Goal: Transaction & Acquisition: Purchase product/service

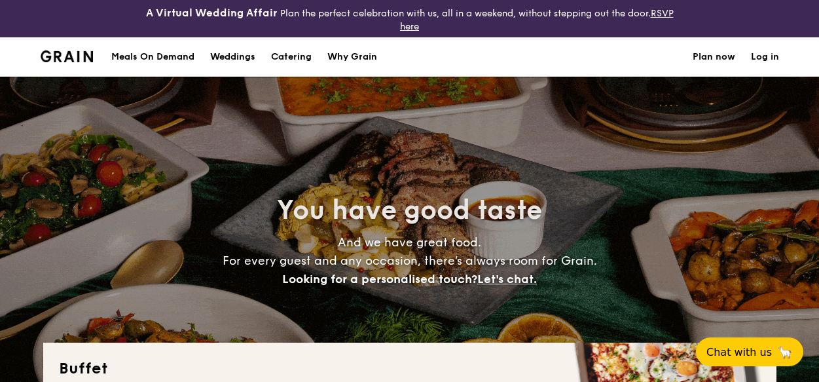
select select
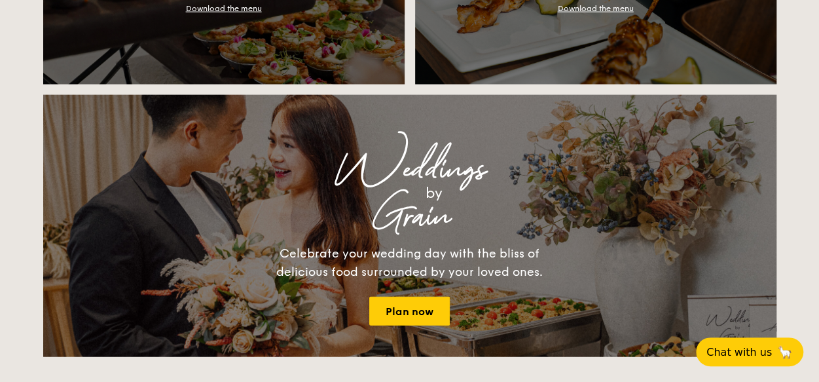
scroll to position [1375, 0]
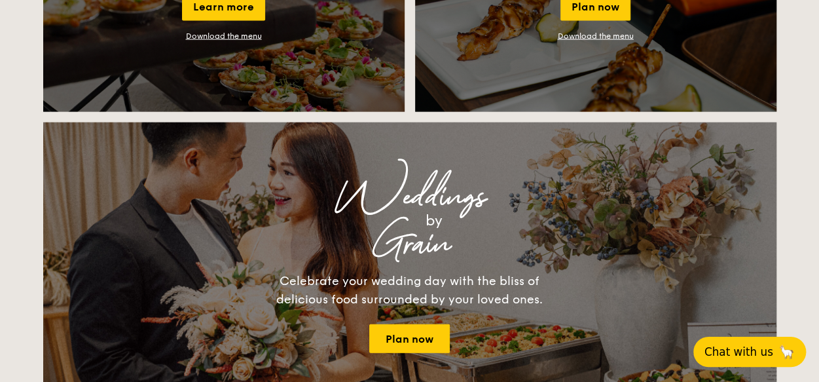
click at [727, 351] on span "Chat with us" at bounding box center [738, 351] width 69 height 13
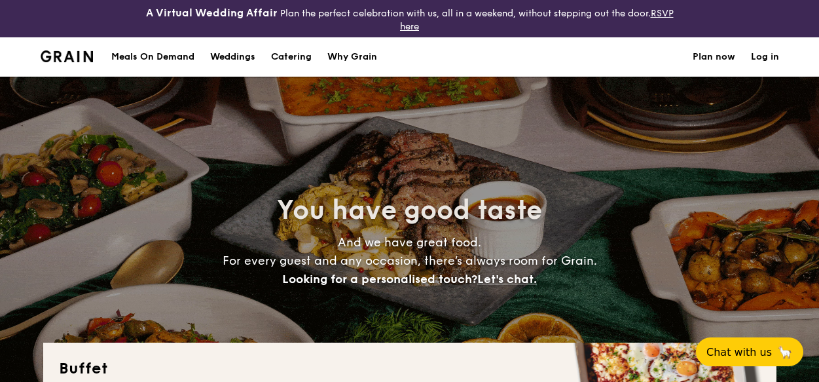
select select
click at [776, 56] on link "Log in" at bounding box center [765, 56] width 28 height 39
select select
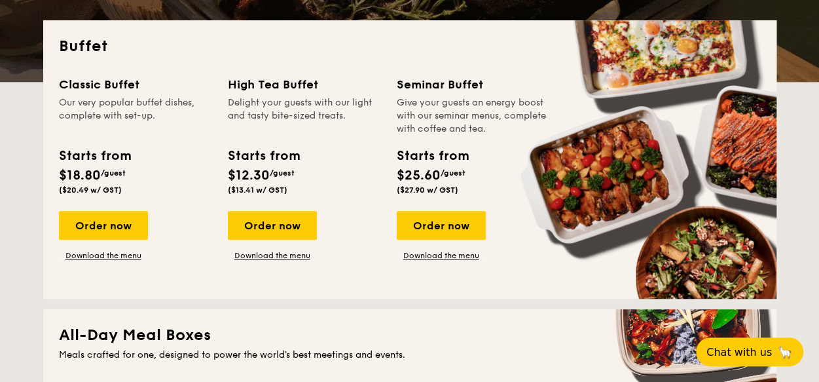
scroll to position [327, 0]
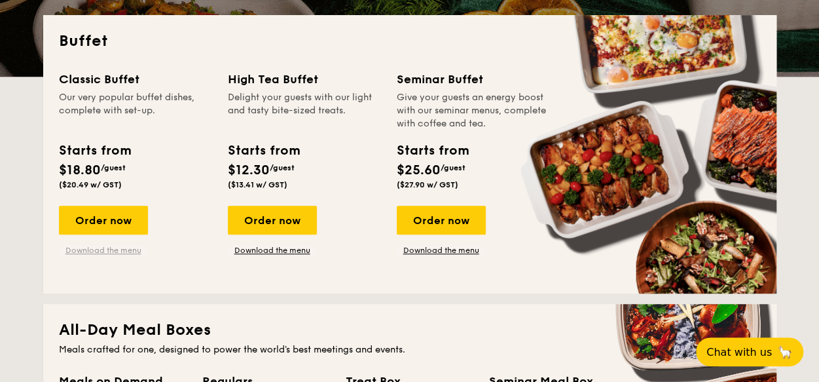
click at [111, 253] on link "Download the menu" at bounding box center [103, 250] width 89 height 10
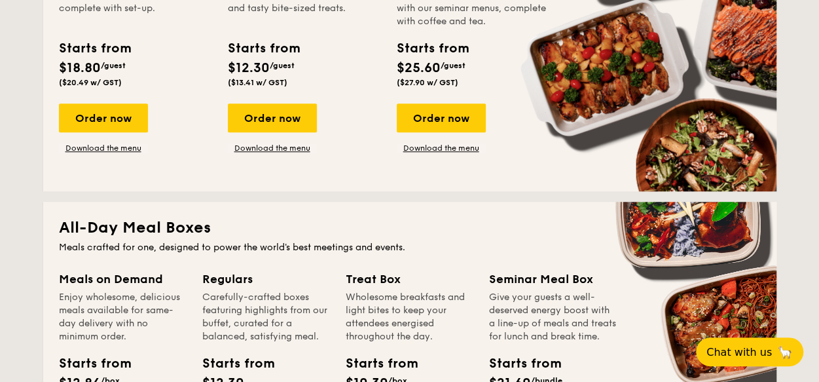
scroll to position [196, 0]
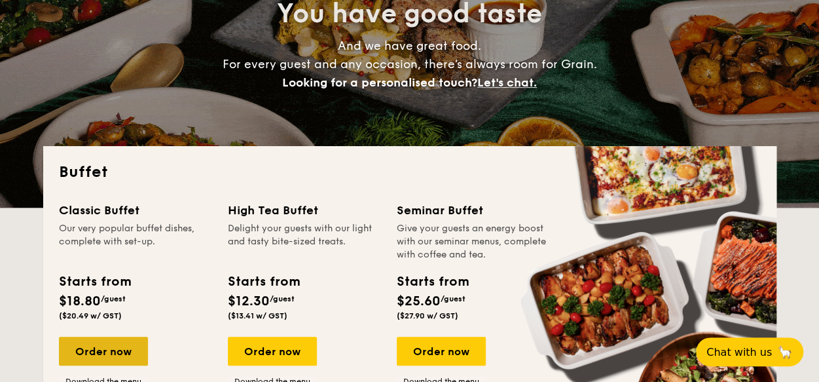
click at [124, 350] on div "Order now" at bounding box center [103, 350] width 89 height 29
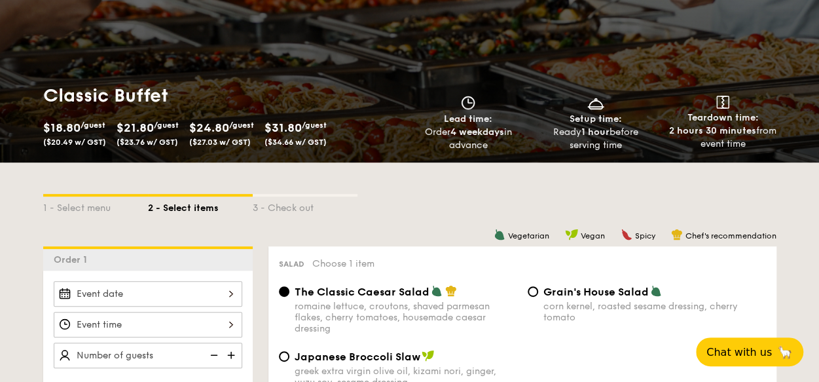
scroll to position [131, 0]
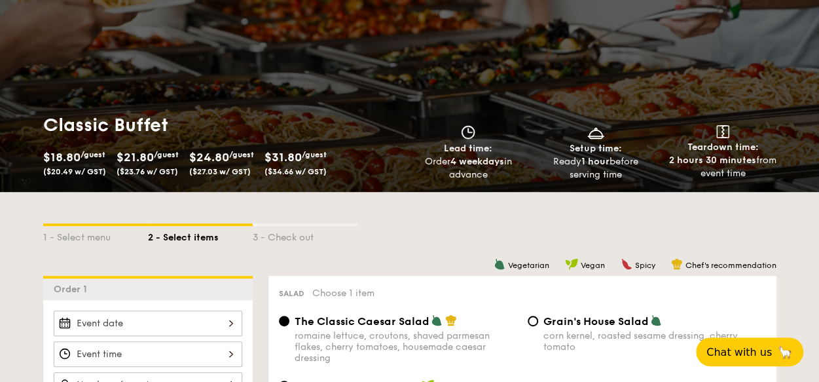
scroll to position [233, 0]
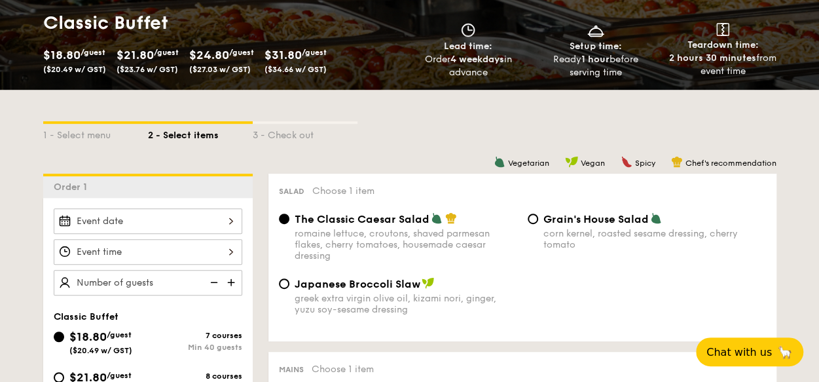
select select
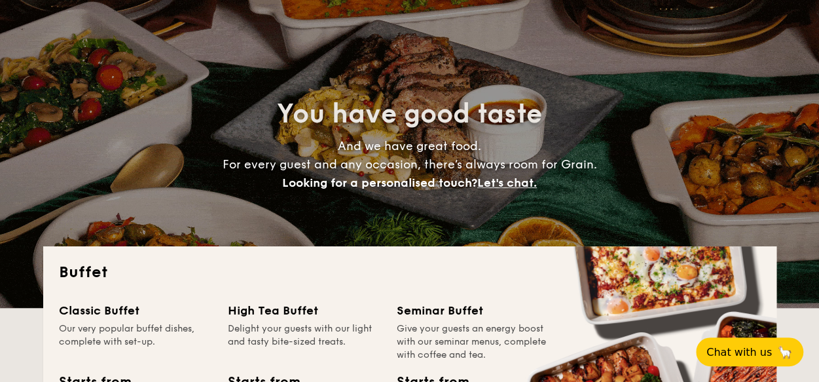
scroll to position [262, 0]
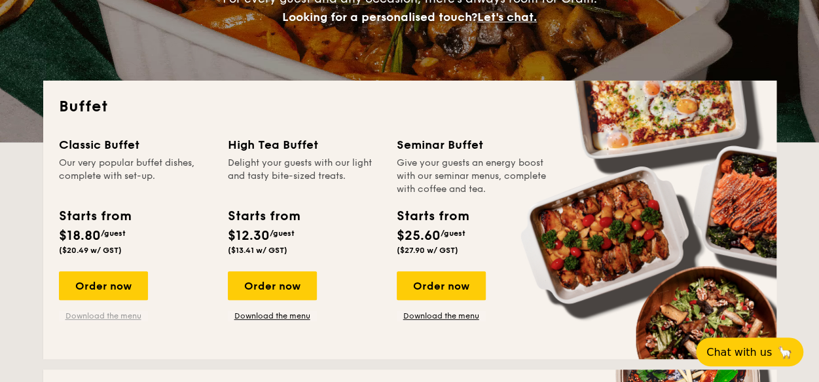
click at [127, 319] on link "Download the menu" at bounding box center [103, 315] width 89 height 10
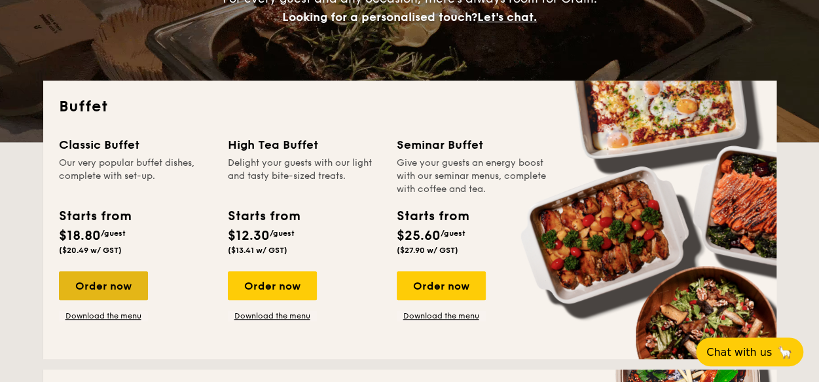
click at [130, 285] on div "Order now" at bounding box center [103, 285] width 89 height 29
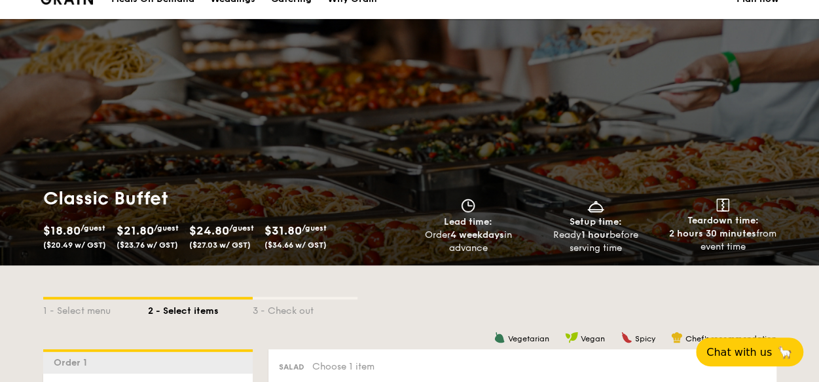
scroll to position [196, 0]
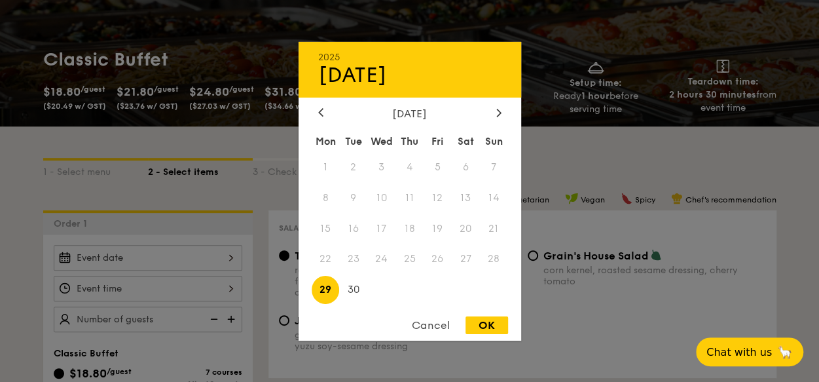
click at [228, 255] on div "2025 Sep 29 September 2025 Mon Tue Wed Thu Fri Sat Sun 1 2 3 4 5 6 7 8 9 10 11 …" at bounding box center [148, 258] width 189 height 26
click at [496, 111] on icon at bounding box center [498, 112] width 5 height 9
click at [427, 117] on div "October 2025" at bounding box center [409, 113] width 183 height 12
click at [497, 111] on icon at bounding box center [498, 112] width 5 height 9
click at [318, 108] on icon at bounding box center [320, 112] width 5 height 9
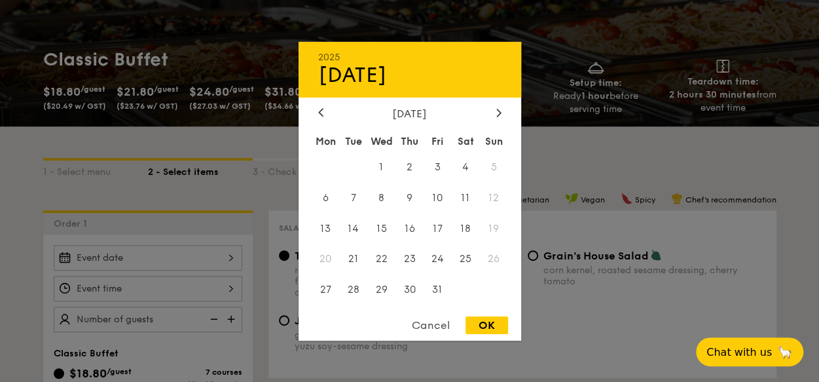
click at [382, 107] on div "October 2025" at bounding box center [409, 113] width 183 height 12
click at [315, 107] on div at bounding box center [321, 113] width 12 height 12
click at [347, 68] on div "Sep 29" at bounding box center [409, 74] width 183 height 25
click at [500, 113] on icon at bounding box center [498, 112] width 5 height 9
click at [499, 194] on span "12" at bounding box center [494, 197] width 28 height 28
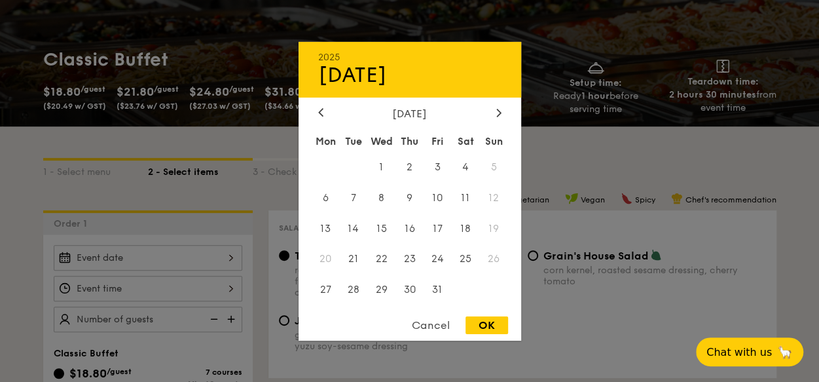
click at [495, 194] on span "12" at bounding box center [494, 197] width 28 height 28
click at [327, 227] on span "13" at bounding box center [326, 228] width 28 height 28
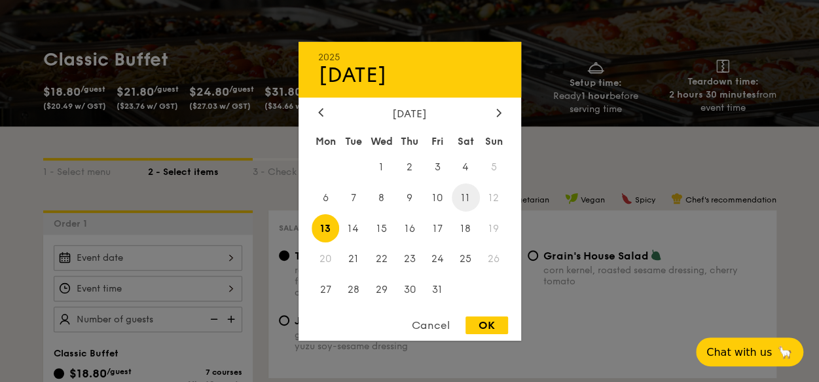
click at [470, 191] on span "11" at bounding box center [466, 197] width 28 height 28
click at [399, 107] on div "October 2025" at bounding box center [409, 113] width 183 height 12
click at [322, 113] on icon at bounding box center [320, 112] width 5 height 9
click at [743, 163] on div at bounding box center [409, 191] width 819 height 382
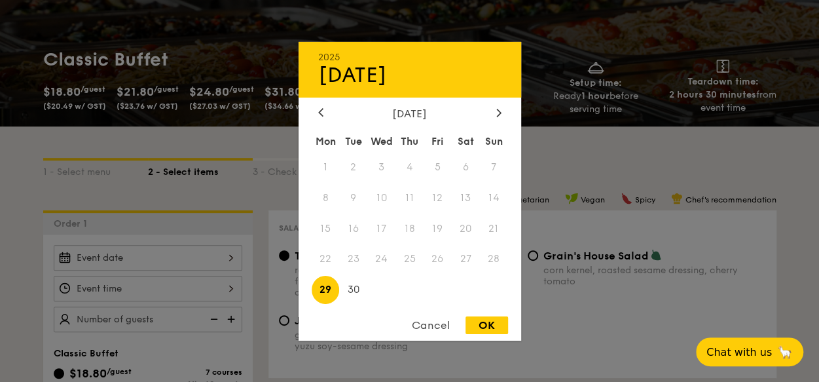
click at [232, 258] on div "2025 Sep 29 September 2025 Mon Tue Wed Thu Fri Sat Sun 1 2 3 4 5 6 7 8 9 10 11 …" at bounding box center [148, 258] width 189 height 26
click at [408, 111] on div "September 2025" at bounding box center [409, 113] width 183 height 12
click at [500, 108] on icon at bounding box center [498, 112] width 5 height 9
click at [492, 192] on span "12" at bounding box center [494, 197] width 28 height 28
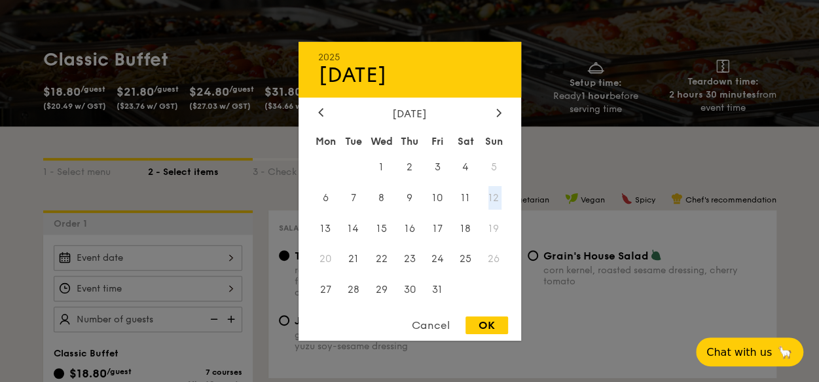
click at [492, 192] on span "12" at bounding box center [494, 197] width 28 height 28
click at [492, 195] on span "12" at bounding box center [494, 197] width 28 height 28
click at [488, 325] on div "OK" at bounding box center [486, 325] width 43 height 18
type input "Sep 29, 2025"
click at [139, 255] on div "Sep 29, 2025 2025 Sep 29 September 2025 Mon Tue Wed Thu Fri Sat Sun 1 2 3 4 5 6…" at bounding box center [148, 258] width 189 height 26
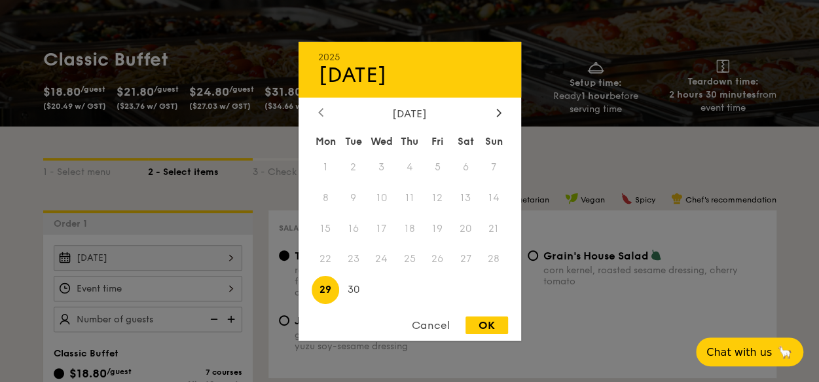
click at [319, 111] on icon at bounding box center [321, 113] width 4 height 8
click at [497, 108] on icon at bounding box center [498, 112] width 5 height 9
click at [499, 113] on icon at bounding box center [498, 112] width 5 height 9
click at [418, 322] on div "Cancel" at bounding box center [431, 325] width 64 height 18
click at [128, 257] on div "Sep 29, 2025 2025 Sep 29 September 2025 Mon Tue Wed Thu Fri Sat Sun 1 2 3 4 5 6…" at bounding box center [148, 258] width 189 height 26
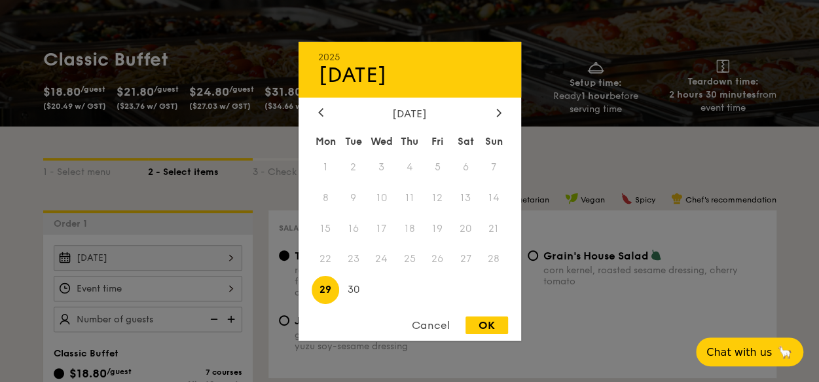
click at [63, 257] on div at bounding box center [409, 191] width 819 height 382
click at [63, 257] on div "Sep 29, 2025 2025 Sep 29 September 2025 Mon Tue Wed Thu Fri Sat Sun 1 2 3 4 5 6…" at bounding box center [148, 258] width 189 height 26
click at [496, 108] on icon at bounding box center [498, 112] width 5 height 9
click at [487, 151] on div "Mon Tue Wed Thu Fri Sat Sun 1 2 3 4 5 6 7 8 9 10 11 12 13 14 15 16 17 18 19 20 …" at bounding box center [409, 217] width 223 height 177
drag, startPoint x: 487, startPoint y: 150, endPoint x: 564, endPoint y: 174, distance: 80.3
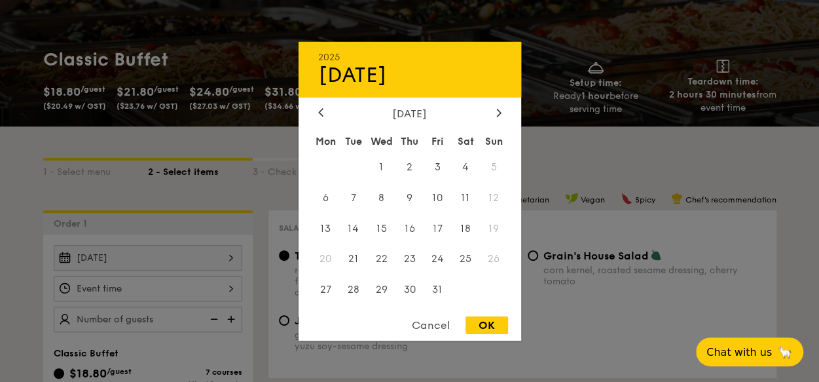
click at [562, 175] on div at bounding box center [409, 191] width 819 height 382
click at [233, 256] on div "Sep 29, 2025 2025 Sep 29 September 2025 Mon Tue Wed Thu Fri Sat Sun 1 2 3 4 5 6…" at bounding box center [148, 258] width 189 height 26
click at [380, 109] on div "September 2025" at bounding box center [409, 113] width 183 height 12
click at [319, 109] on icon at bounding box center [321, 113] width 4 height 8
click at [388, 115] on div "August 2025" at bounding box center [409, 113] width 183 height 12
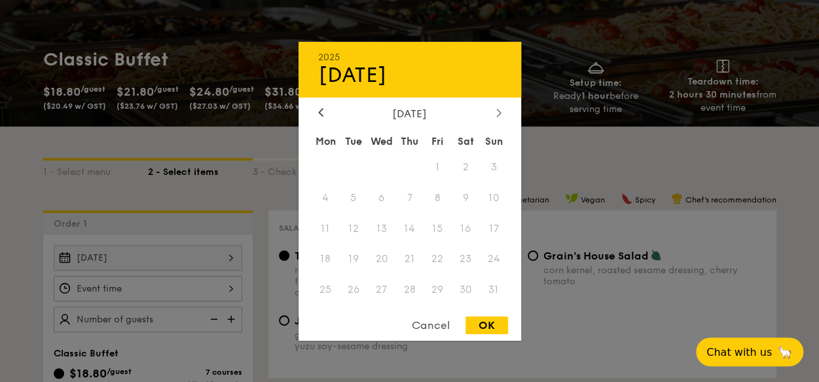
click at [496, 108] on icon at bounding box center [498, 112] width 5 height 9
click at [353, 288] on span "30" at bounding box center [353, 290] width 28 height 28
click at [499, 114] on icon at bounding box center [498, 112] width 5 height 9
click at [419, 325] on div "Cancel" at bounding box center [431, 325] width 64 height 18
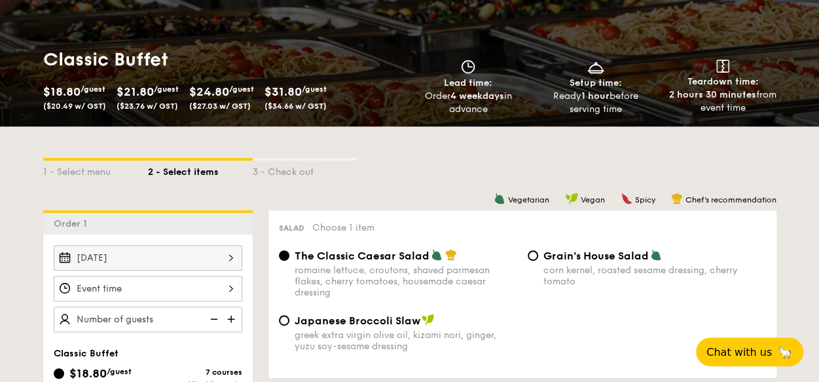
select select
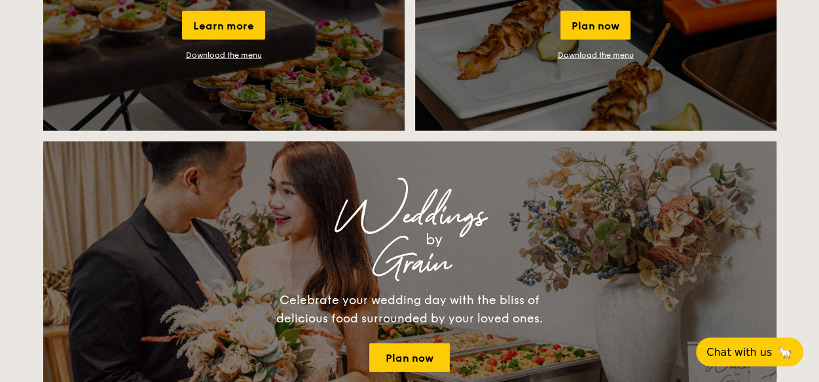
scroll to position [1280, 0]
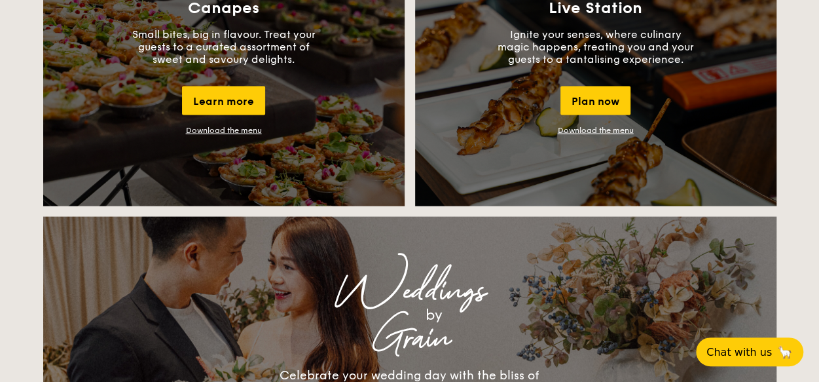
click at [228, 135] on div "Canapes Small bites, big in flavour. Treat your guests to a curated assortment …" at bounding box center [223, 67] width 361 height 278
click at [232, 129] on link "Download the menu" at bounding box center [224, 130] width 76 height 9
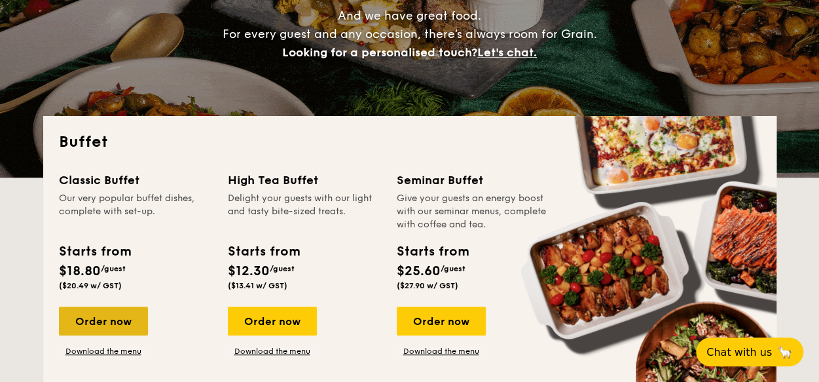
scroll to position [298, 0]
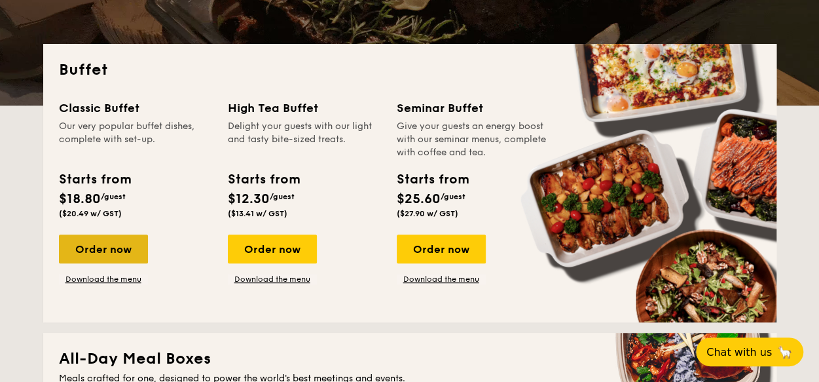
click at [109, 248] on div "Order now" at bounding box center [103, 248] width 89 height 29
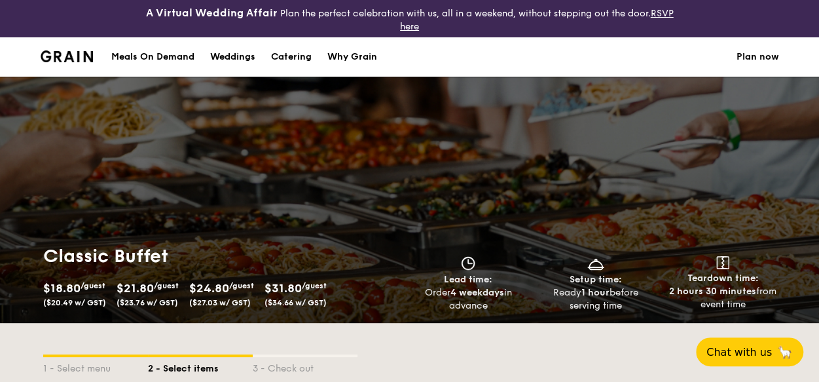
click at [223, 287] on span "$24.80" at bounding box center [209, 288] width 40 height 14
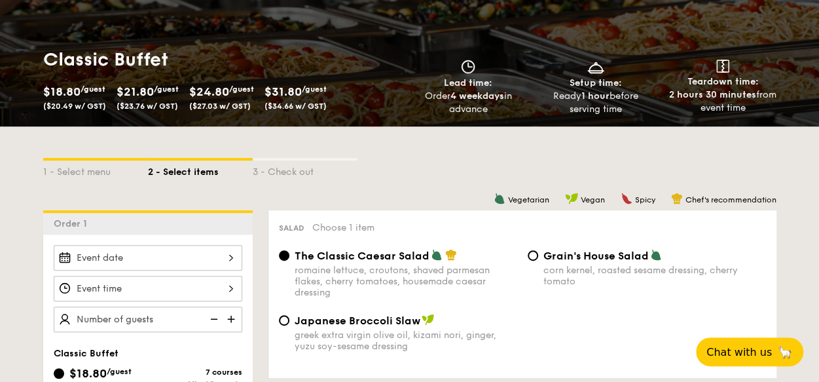
click at [228, 314] on img at bounding box center [233, 318] width 20 height 25
click at [215, 315] on img at bounding box center [213, 318] width 20 height 25
type input "40 guests"
click at [215, 315] on img at bounding box center [213, 318] width 20 height 25
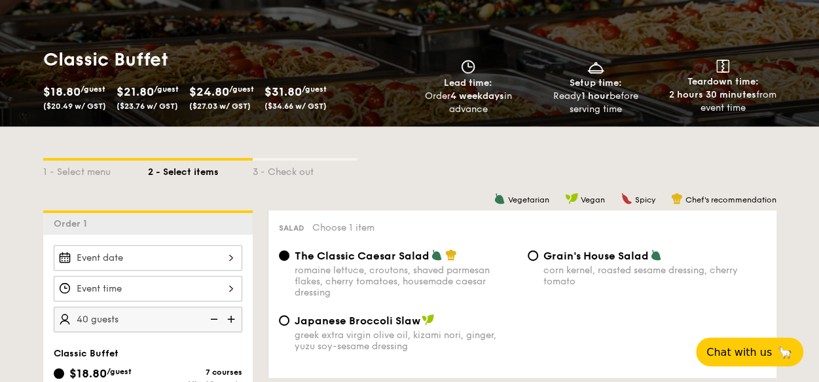
click at [215, 315] on img at bounding box center [213, 318] width 20 height 25
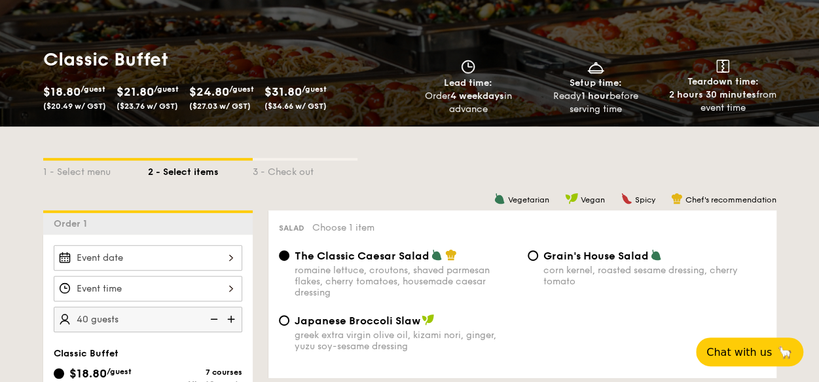
click at [215, 315] on img at bounding box center [213, 318] width 20 height 25
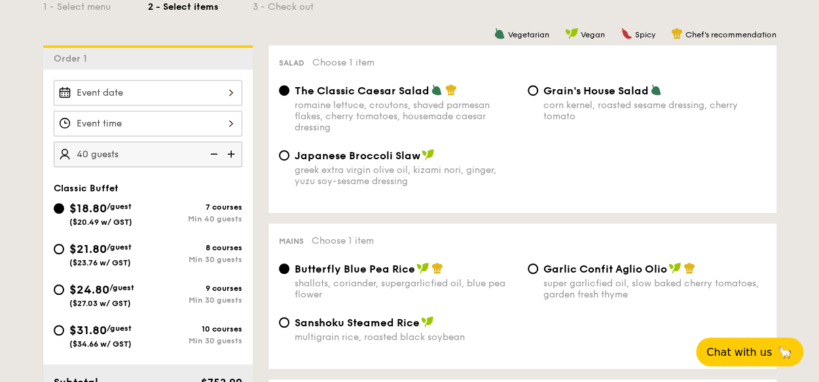
scroll to position [393, 0]
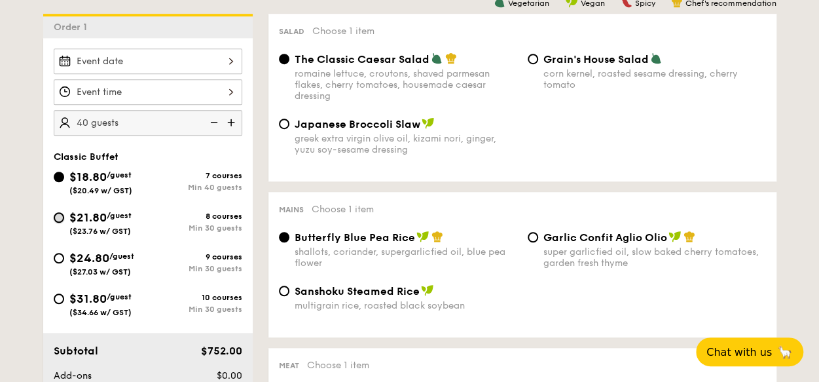
click at [59, 213] on input "$21.80 /guest ($23.76 w/ GST) 8 courses Min 30 guests" at bounding box center [59, 217] width 10 height 10
radio input "true"
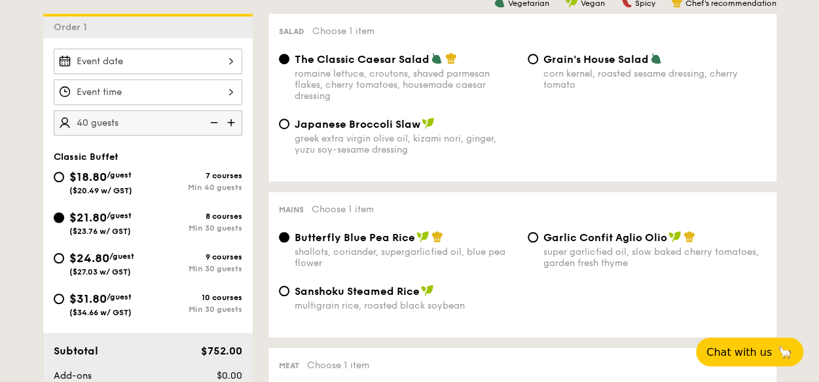
radio input "true"
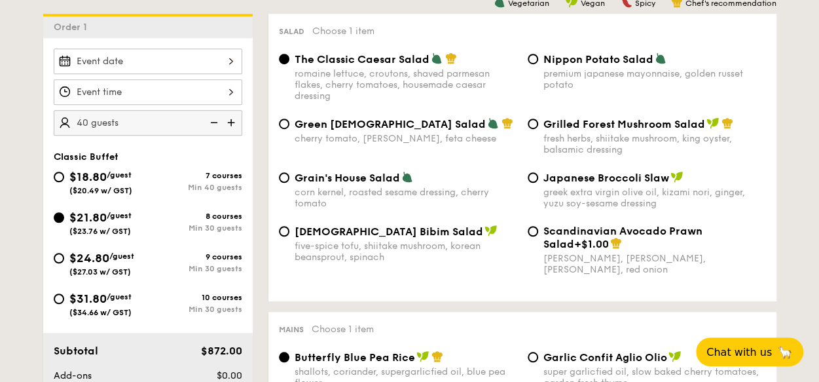
click at [213, 122] on img at bounding box center [213, 122] width 20 height 25
click at [232, 122] on img at bounding box center [233, 122] width 20 height 25
click at [215, 121] on img at bounding box center [213, 122] width 20 height 25
type input "35 guests"
click at [60, 253] on input "$24.80 /guest ($27.03 w/ GST) 9 courses Min 30 guests" at bounding box center [59, 258] width 10 height 10
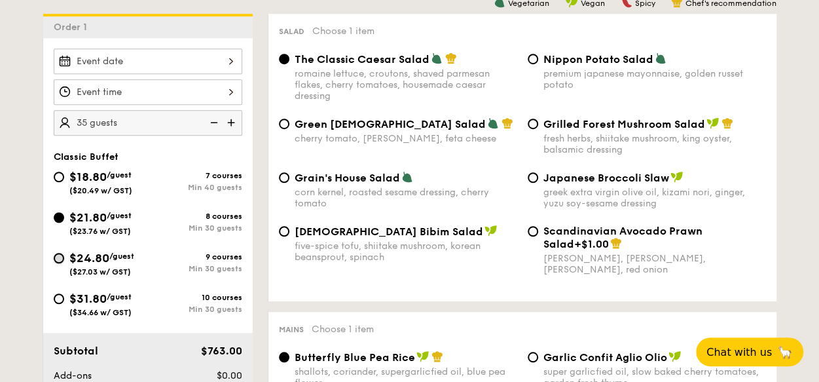
radio input "true"
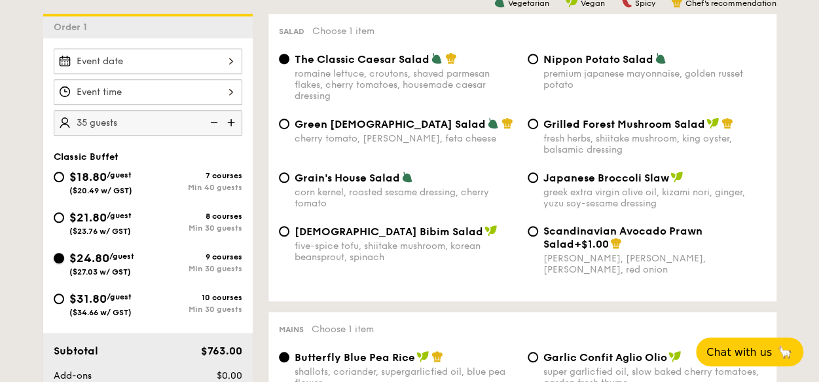
radio input "true"
click at [228, 118] on img at bounding box center [233, 122] width 20 height 25
click at [215, 119] on img at bounding box center [213, 122] width 20 height 25
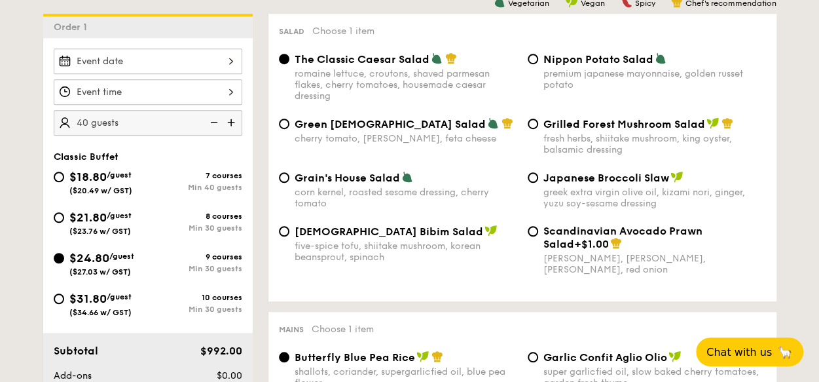
type input "35 guests"
click at [64, 215] on div "$21.80 /guest ($23.76 w/ GST)" at bounding box center [101, 221] width 94 height 27
click at [64, 215] on input "$21.80 /guest ($23.76 w/ GST) 8 courses Min 30 guests" at bounding box center [59, 217] width 10 height 10
radio input "true"
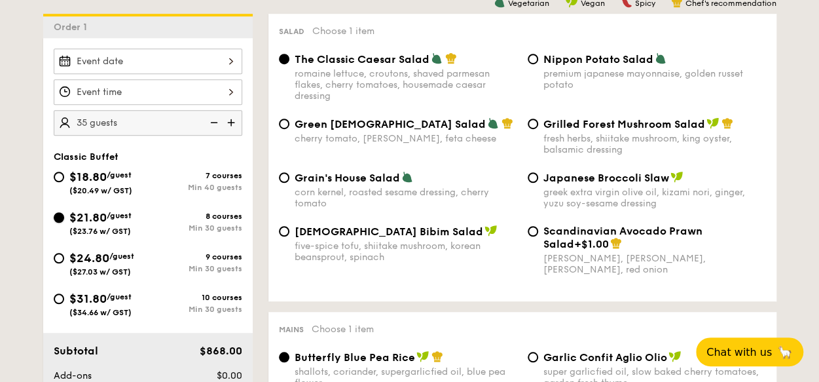
radio input "true"
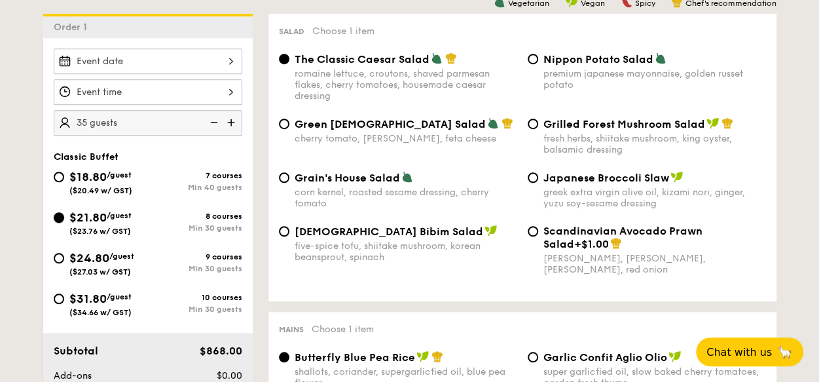
radio input "true"
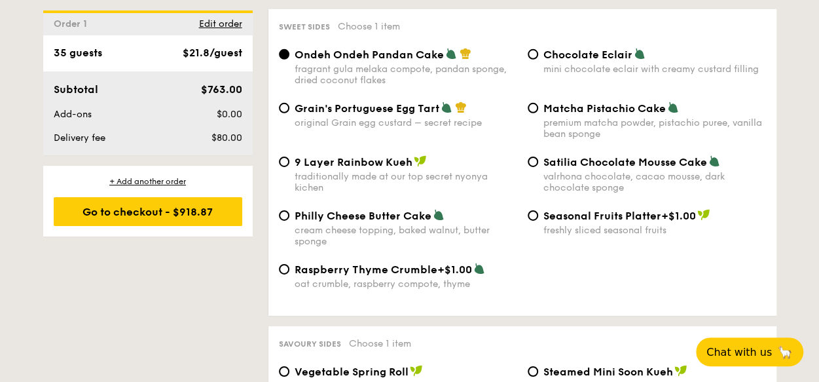
scroll to position [2029, 0]
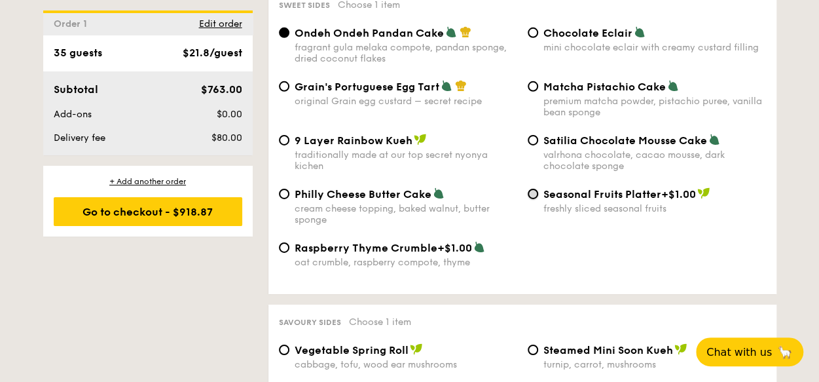
click at [535, 192] on input "Seasonal Fruits Platter +$1.00 freshly sliced seasonal fruits" at bounding box center [533, 194] width 10 height 10
radio input "true"
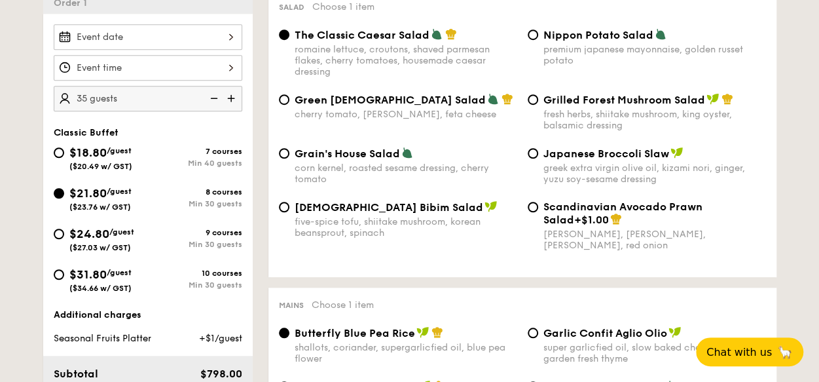
scroll to position [403, 0]
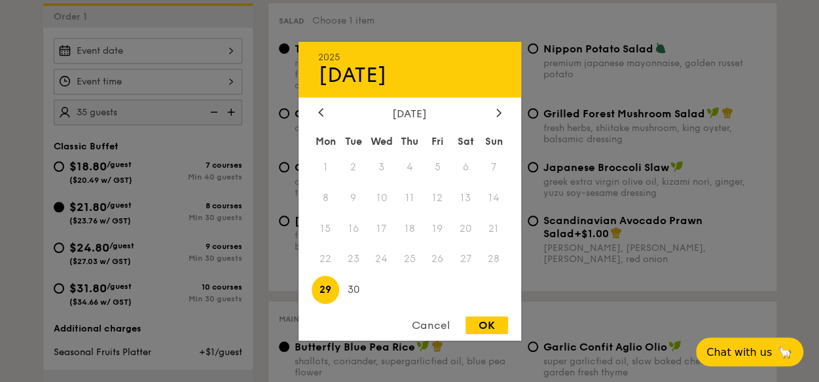
click at [233, 46] on div "2025 Sep 29 September 2025 Mon Tue Wed Thu Fri Sat Sun 1 2 3 4 5 6 7 8 9 10 11 …" at bounding box center [148, 51] width 189 height 26
click at [497, 109] on icon at bounding box center [498, 113] width 4 height 8
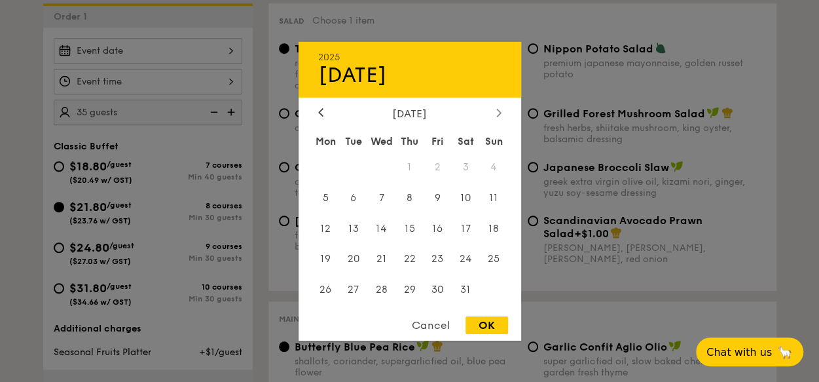
click at [497, 109] on icon at bounding box center [498, 113] width 4 height 8
click at [323, 109] on div at bounding box center [321, 113] width 12 height 12
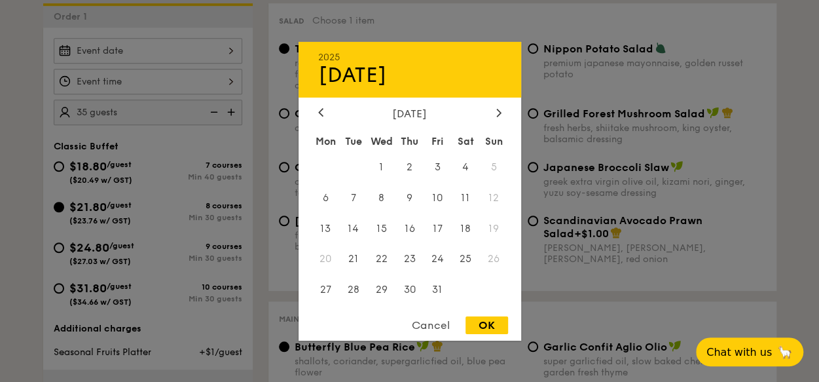
click at [495, 192] on span "12" at bounding box center [494, 197] width 28 height 28
click at [496, 195] on span "12" at bounding box center [494, 197] width 28 height 28
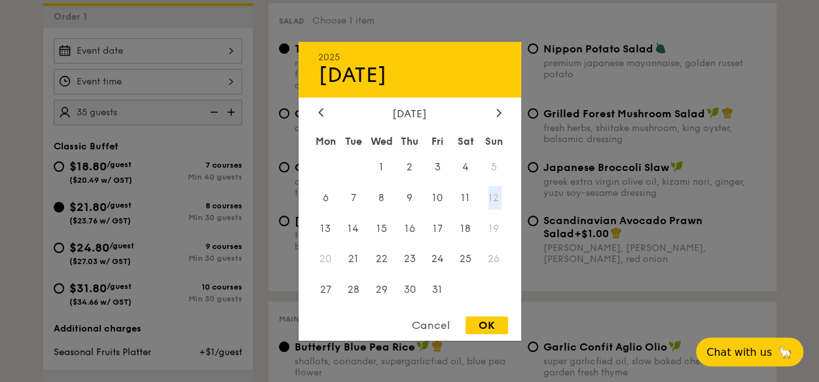
click at [496, 195] on span "12" at bounding box center [494, 197] width 28 height 28
click at [396, 115] on div "October 2025" at bounding box center [409, 113] width 183 height 12
click at [374, 110] on div "October 2025" at bounding box center [409, 113] width 183 height 12
drag, startPoint x: 374, startPoint y: 110, endPoint x: 438, endPoint y: 107, distance: 63.5
click at [438, 107] on div "October 2025" at bounding box center [409, 113] width 183 height 12
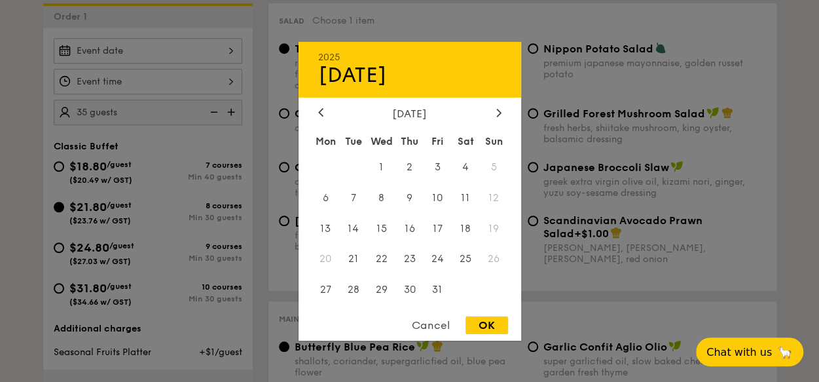
drag, startPoint x: 438, startPoint y: 107, endPoint x: 409, endPoint y: 114, distance: 29.5
click at [409, 114] on div "October 2025" at bounding box center [409, 113] width 183 height 12
click at [348, 254] on span "21" at bounding box center [353, 259] width 28 height 28
click at [468, 195] on span "11" at bounding box center [466, 197] width 28 height 28
click at [492, 193] on span "12" at bounding box center [494, 197] width 28 height 28
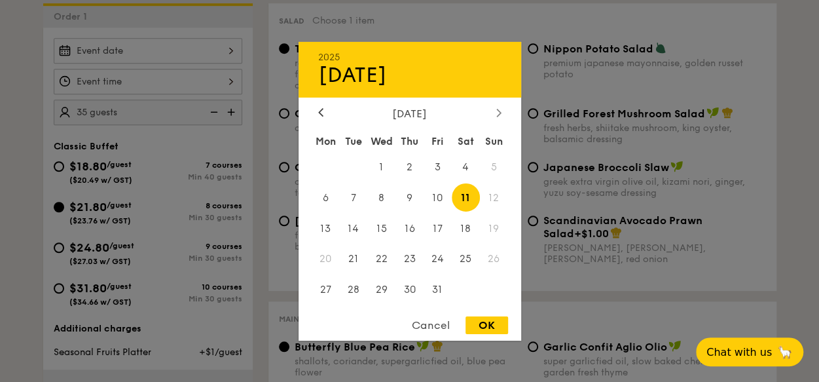
click at [500, 108] on icon at bounding box center [498, 112] width 5 height 9
click at [428, 322] on div "Cancel" at bounding box center [431, 325] width 64 height 18
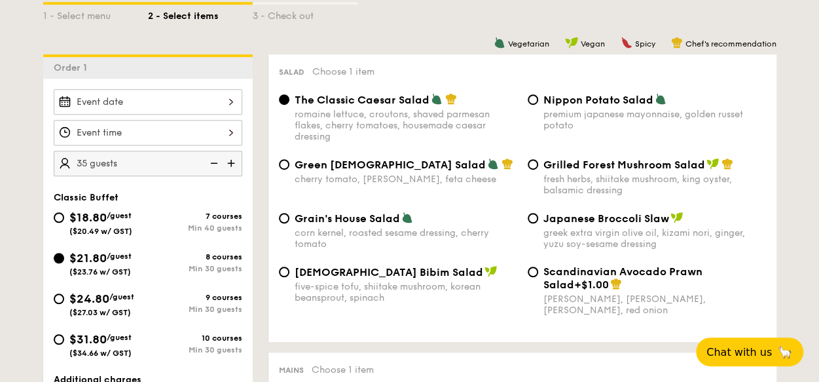
scroll to position [207, 0]
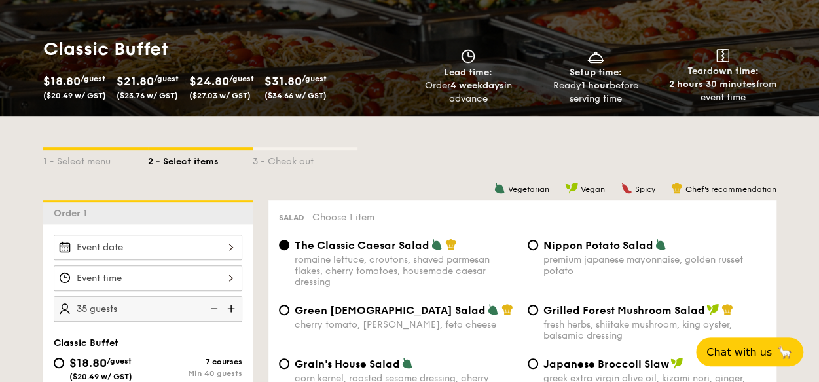
click at [226, 274] on div at bounding box center [148, 278] width 189 height 26
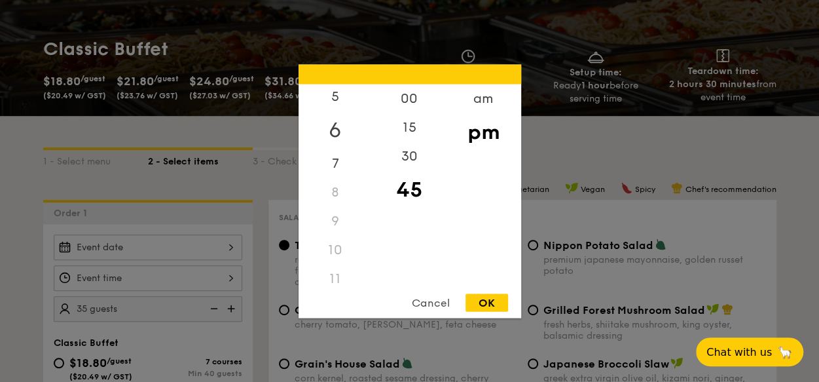
scroll to position [154, 0]
click at [337, 130] on div "6" at bounding box center [335, 130] width 74 height 38
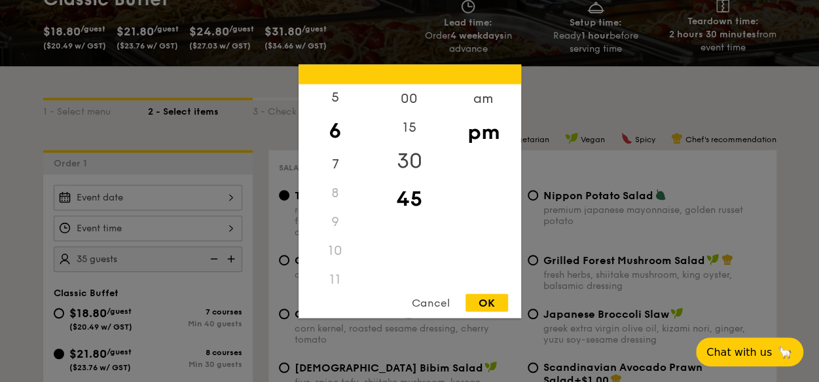
scroll to position [272, 0]
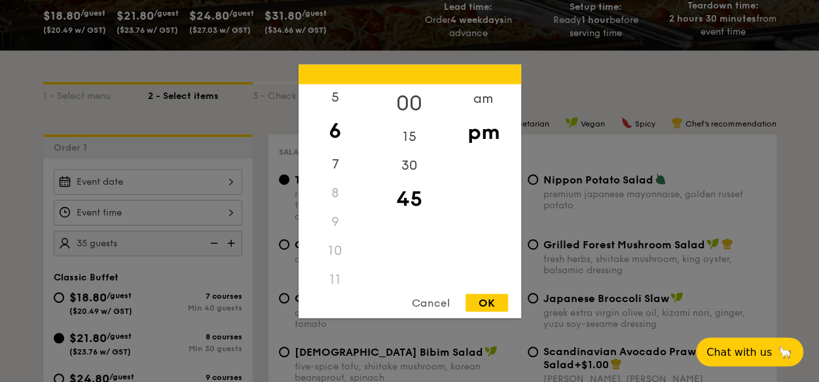
click at [407, 98] on div "00" at bounding box center [409, 103] width 74 height 38
click at [482, 306] on div "OK" at bounding box center [486, 302] width 43 height 18
type input "6:00PM"
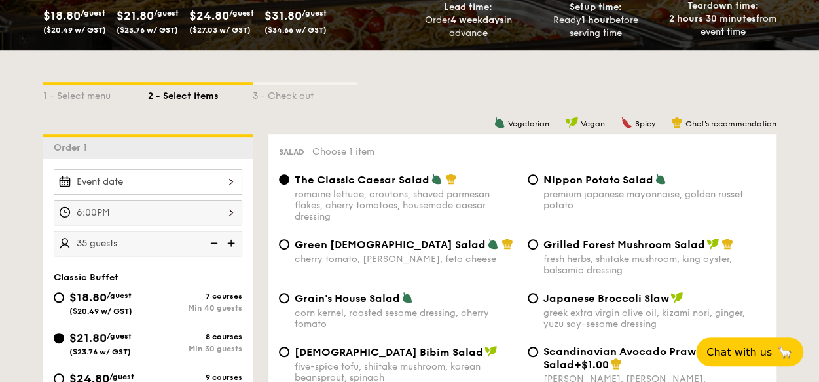
click at [228, 179] on div "2025 Sep 29 September 2025 Mon Tue Wed Thu Fri Sat Sun 1 2 3 4 5 6 7 8 9 10 11 …" at bounding box center [148, 182] width 189 height 26
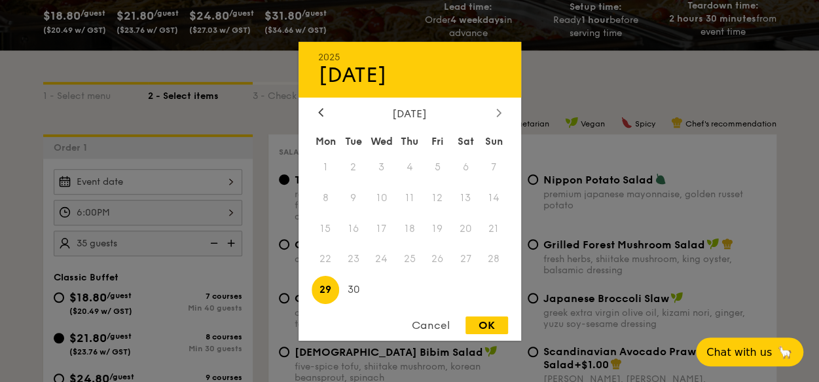
click at [495, 107] on div at bounding box center [499, 113] width 12 height 12
click at [496, 199] on span "12" at bounding box center [494, 197] width 28 height 28
click at [629, 90] on div at bounding box center [409, 191] width 819 height 382
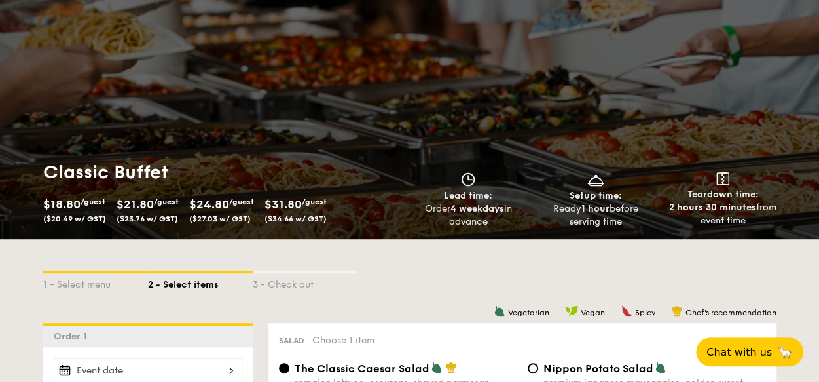
scroll to position [0, 0]
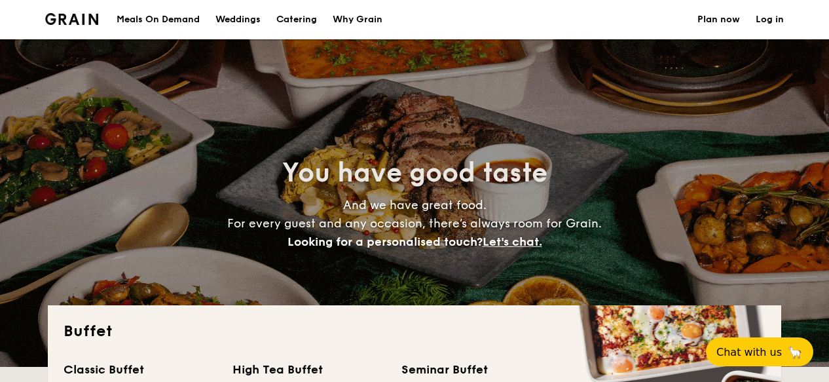
select select
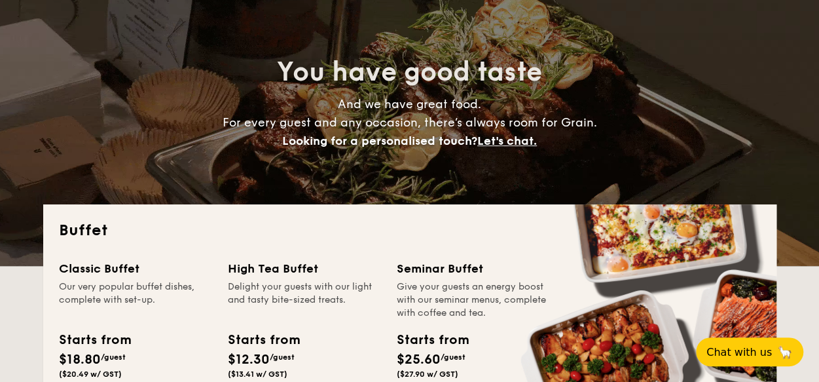
scroll to position [262, 0]
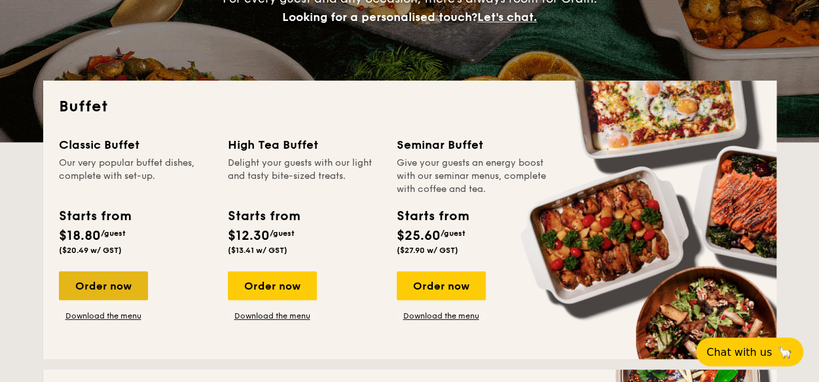
click at [95, 285] on div "Order now" at bounding box center [103, 285] width 89 height 29
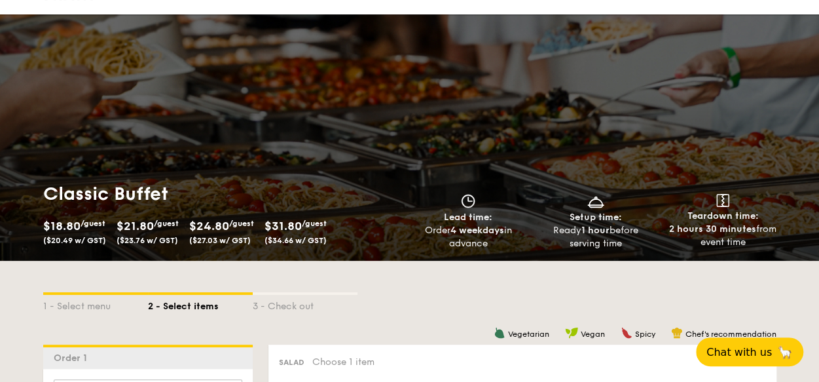
scroll to position [262, 0]
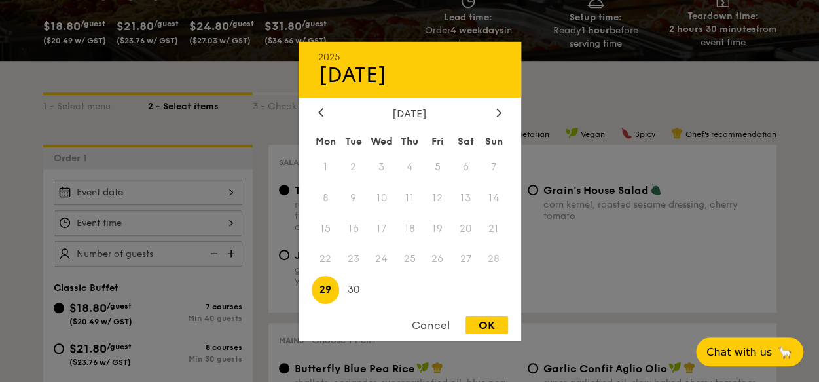
click at [64, 192] on div "2025 Sep 29 September 2025 Mon Tue Wed Thu Fri Sat Sun 1 2 3 4 5 6 7 8 9 10 11 …" at bounding box center [148, 192] width 189 height 26
click at [501, 110] on div at bounding box center [499, 113] width 12 height 12
click at [351, 76] on div "Sep 29" at bounding box center [409, 74] width 183 height 25
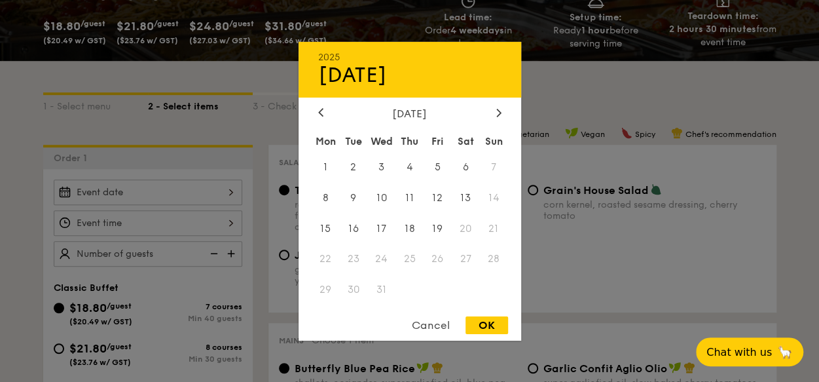
click at [363, 75] on div "Sep 29" at bounding box center [409, 74] width 183 height 25
click at [391, 71] on div "Sep 29" at bounding box center [409, 74] width 183 height 25
click at [318, 110] on icon at bounding box center [320, 112] width 5 height 9
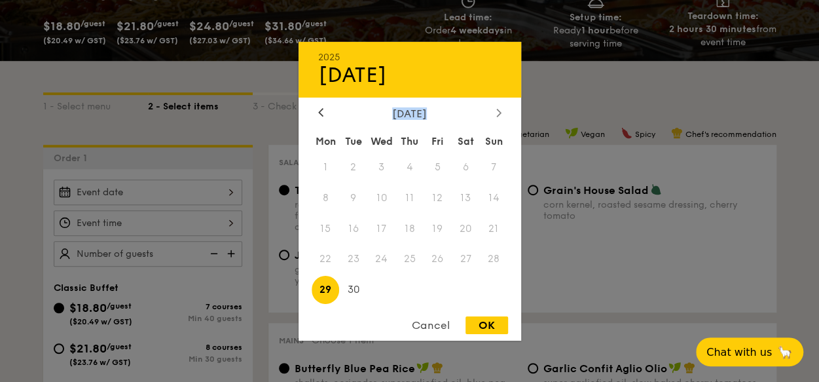
click at [499, 111] on icon at bounding box center [498, 113] width 4 height 8
click at [420, 117] on div "October 2025" at bounding box center [409, 113] width 183 height 12
click at [401, 113] on div "October 2025" at bounding box center [409, 113] width 183 height 12
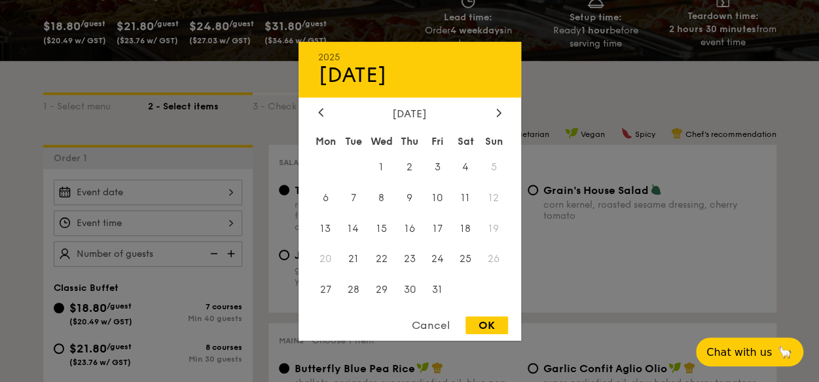
drag, startPoint x: 401, startPoint y: 113, endPoint x: 333, endPoint y: 69, distance: 80.6
click at [333, 69] on div "Sep 29" at bounding box center [409, 74] width 183 height 25
drag, startPoint x: 325, startPoint y: 71, endPoint x: 356, endPoint y: 65, distance: 31.2
click at [356, 65] on div "Sep 29" at bounding box center [409, 74] width 183 height 25
drag, startPoint x: 356, startPoint y: 65, endPoint x: 318, endPoint y: 69, distance: 38.2
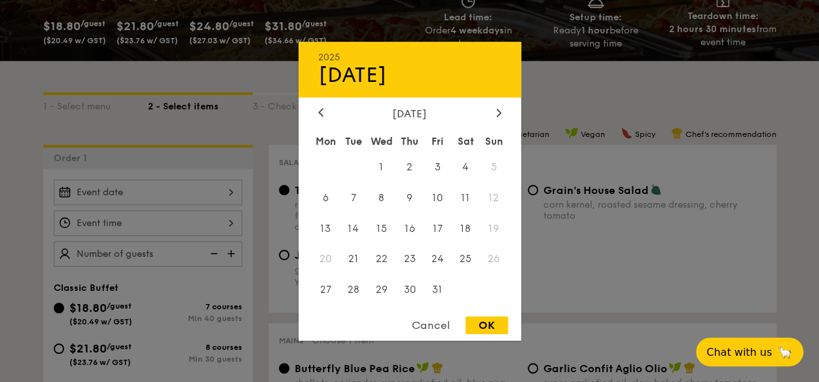
click at [318, 69] on div "Sep 29" at bounding box center [409, 74] width 183 height 25
click at [410, 166] on span "2" at bounding box center [409, 167] width 28 height 28
click at [441, 161] on span "3" at bounding box center [437, 167] width 28 height 28
click at [465, 166] on span "4" at bounding box center [466, 167] width 28 height 28
click at [492, 161] on span "5" at bounding box center [494, 167] width 28 height 28
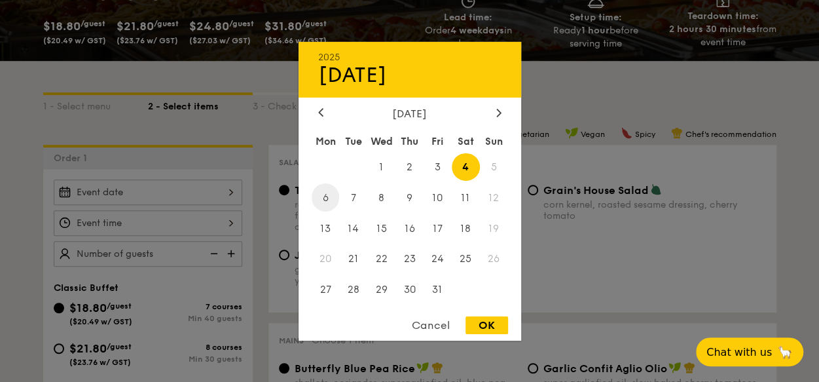
click at [325, 198] on span "6" at bounding box center [326, 197] width 28 height 28
click at [352, 196] on span "7" at bounding box center [353, 197] width 28 height 28
click at [378, 194] on span "8" at bounding box center [381, 197] width 28 height 28
click at [419, 195] on span "9" at bounding box center [409, 197] width 28 height 28
click at [441, 192] on span "10" at bounding box center [437, 197] width 28 height 28
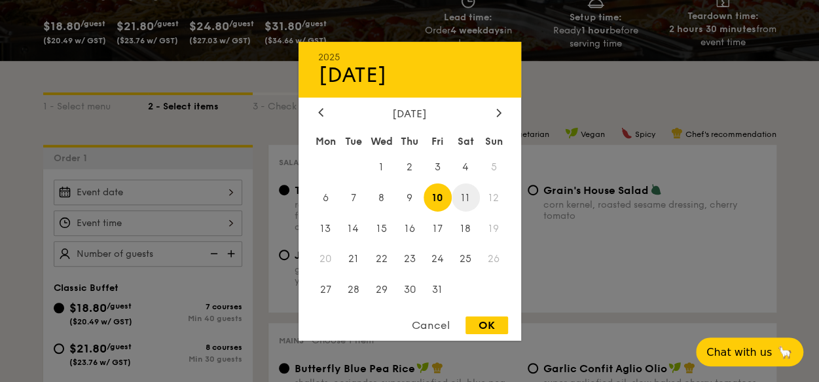
click at [470, 192] on span "11" at bounding box center [466, 197] width 28 height 28
click at [495, 191] on span "12" at bounding box center [494, 197] width 28 height 28
click at [440, 326] on div "Cancel" at bounding box center [431, 325] width 64 height 18
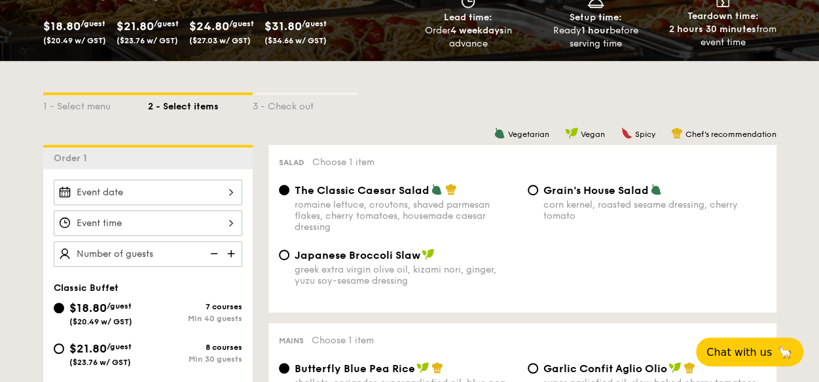
click at [172, 215] on div at bounding box center [148, 223] width 189 height 26
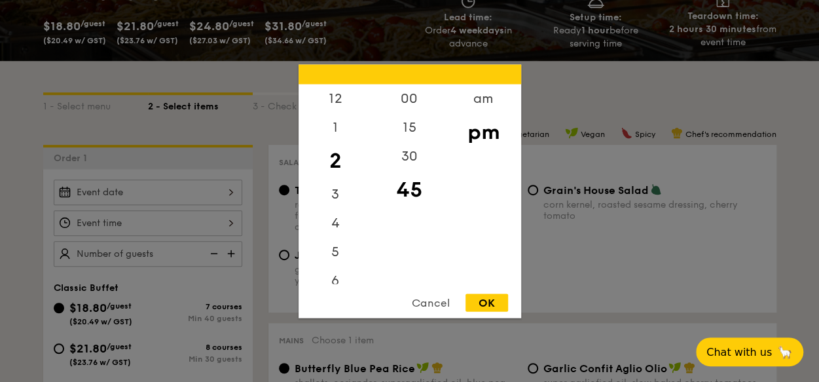
click at [708, 78] on div at bounding box center [409, 191] width 819 height 382
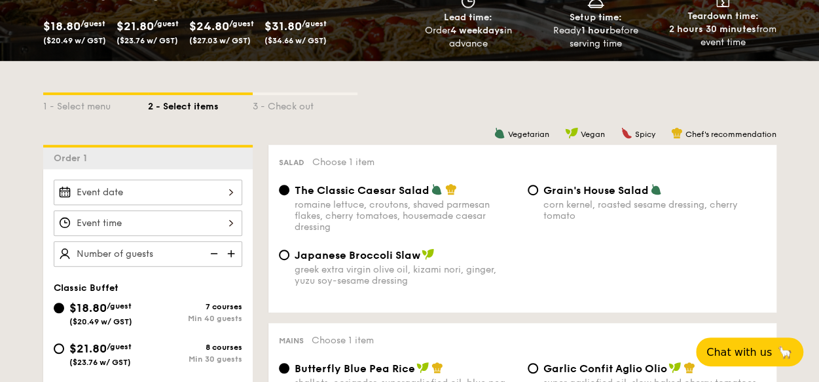
click at [230, 195] on div "2025 Sep 29 September 2025 Mon Tue Wed Thu Fri Sat Sun 1 2 3 4 5 6 7 8 9 10 11 …" at bounding box center [148, 192] width 189 height 26
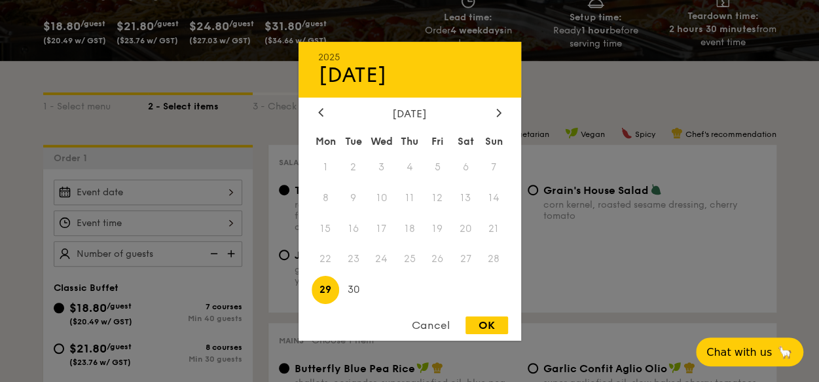
click at [583, 115] on div at bounding box center [409, 191] width 819 height 382
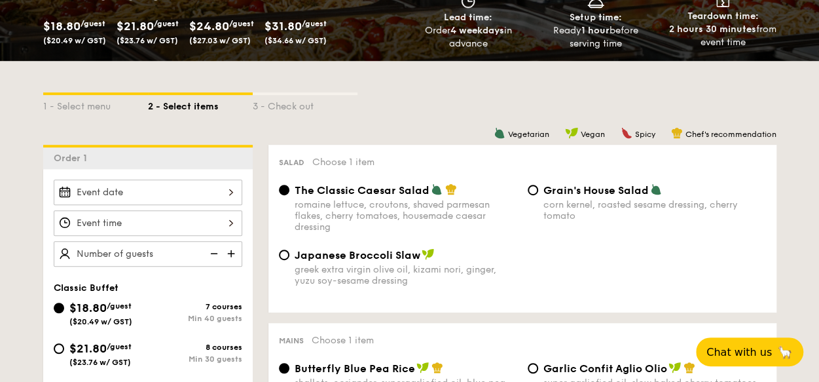
scroll to position [458, 0]
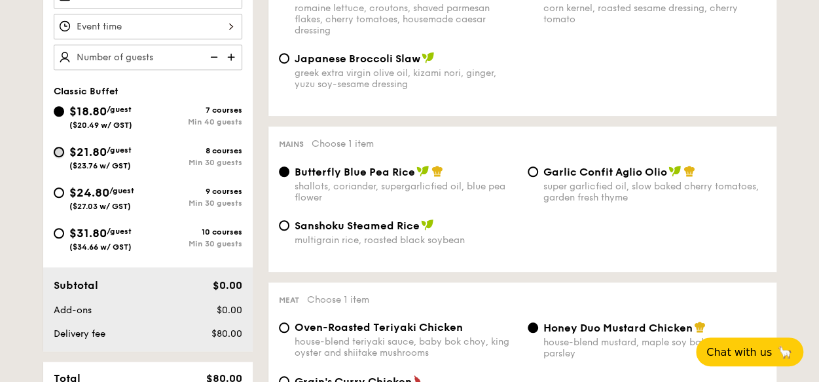
click at [62, 150] on input "$21.80 /guest ($23.76 w/ GST) 8 courses Min 30 guests" at bounding box center [59, 152] width 10 height 10
radio input "true"
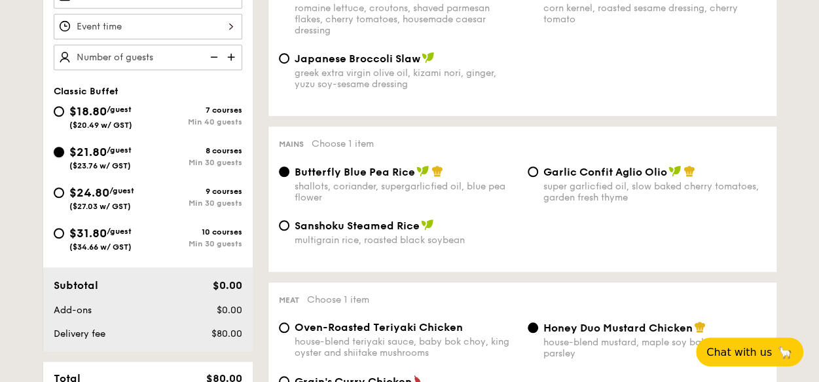
radio input "true"
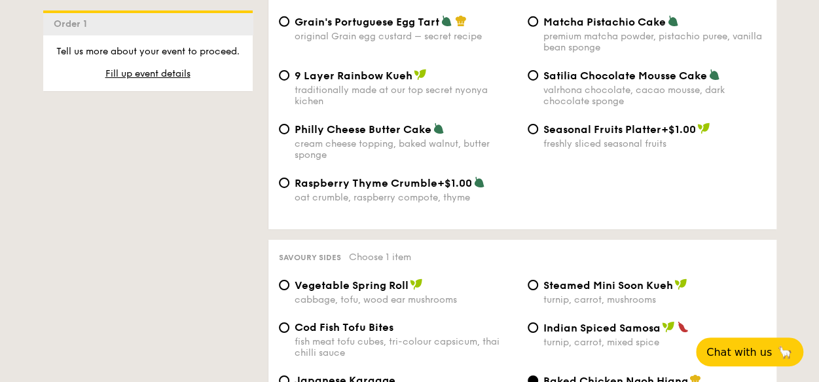
scroll to position [2095, 0]
click at [540, 128] on div "Seasonal Fruits Platter +$1.00 freshly sliced seasonal fruits" at bounding box center [646, 135] width 249 height 27
click at [536, 130] on input "Seasonal Fruits Platter +$1.00 freshly sliced seasonal fruits" at bounding box center [533, 128] width 10 height 10
radio input "true"
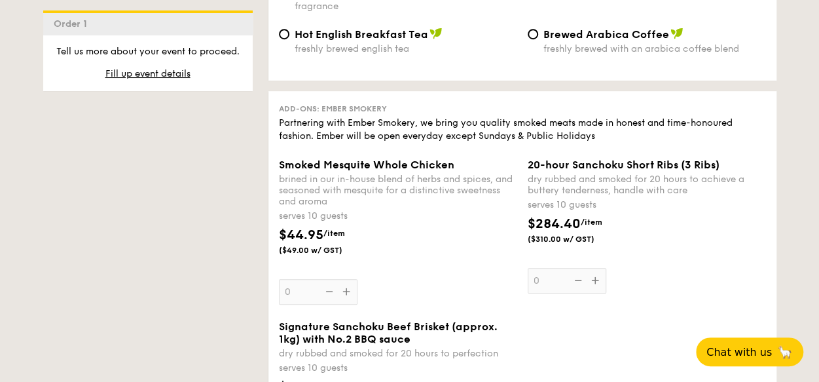
scroll to position [2749, 0]
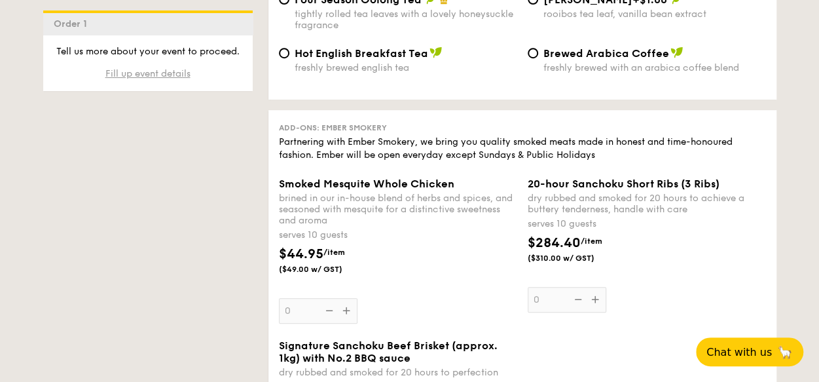
click at [144, 75] on span "Fill up event details" at bounding box center [147, 73] width 85 height 11
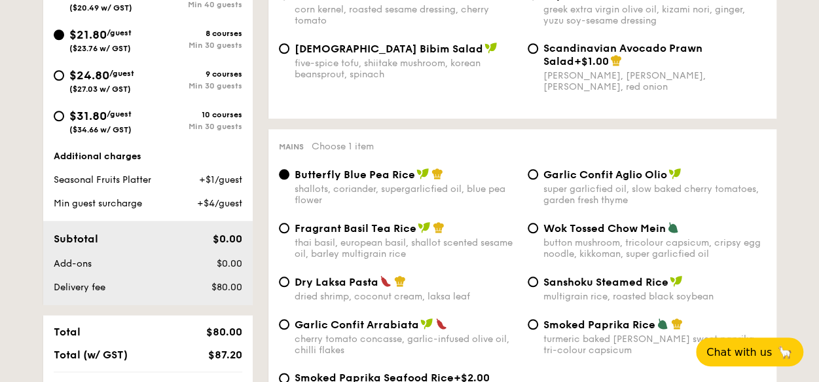
scroll to position [386, 0]
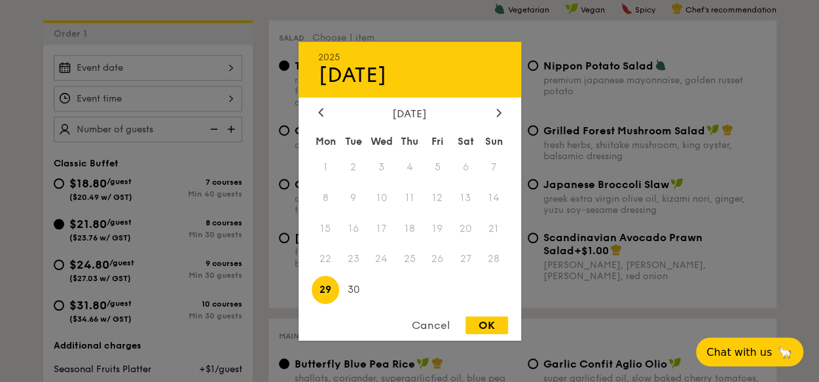
click at [207, 64] on div "2025 Sep 29 September 2025 Mon Tue Wed Thu Fri Sat Sun 1 2 3 4 5 6 7 8 9 10 11 …" at bounding box center [148, 68] width 189 height 26
click at [499, 105] on div "2025 Sep 29 September 2025 Mon Tue Wed Thu Fri Sat Sun 1 2 3 4 5 6 7 8 9 10 11 …" at bounding box center [409, 190] width 223 height 298
click at [353, 290] on span "30" at bounding box center [353, 290] width 28 height 28
click at [496, 114] on icon at bounding box center [498, 112] width 5 height 9
click at [465, 165] on span "4" at bounding box center [466, 167] width 28 height 28
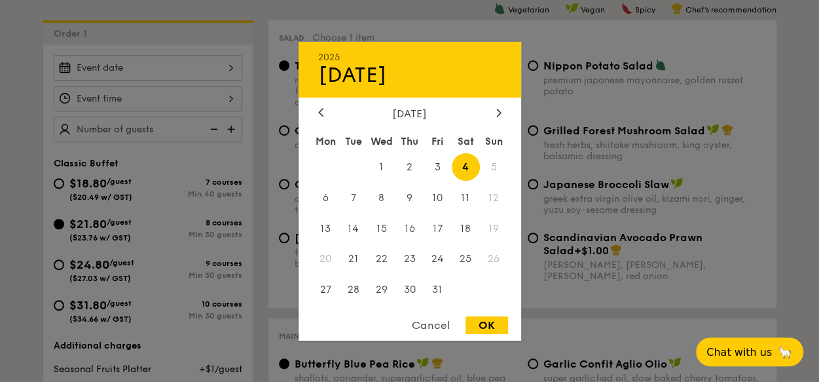
click at [492, 162] on span "5" at bounding box center [494, 167] width 28 height 28
click at [296, 17] on div at bounding box center [409, 191] width 819 height 382
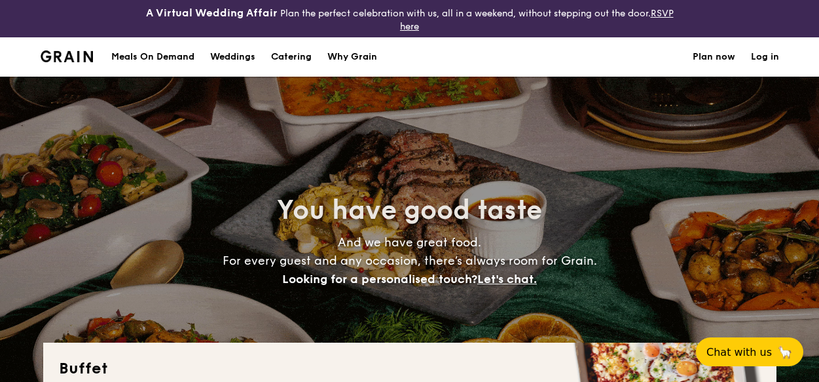
select select
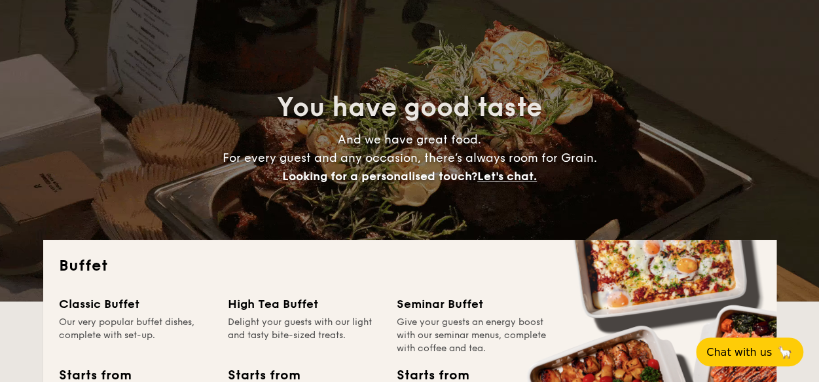
scroll to position [262, 0]
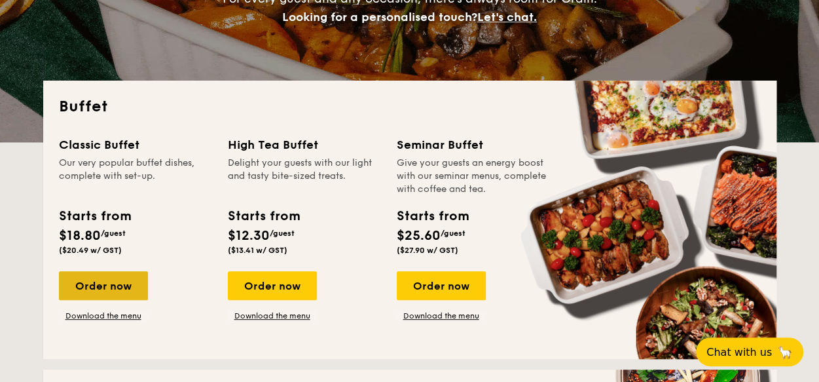
click at [132, 275] on div "Order now" at bounding box center [103, 285] width 89 height 29
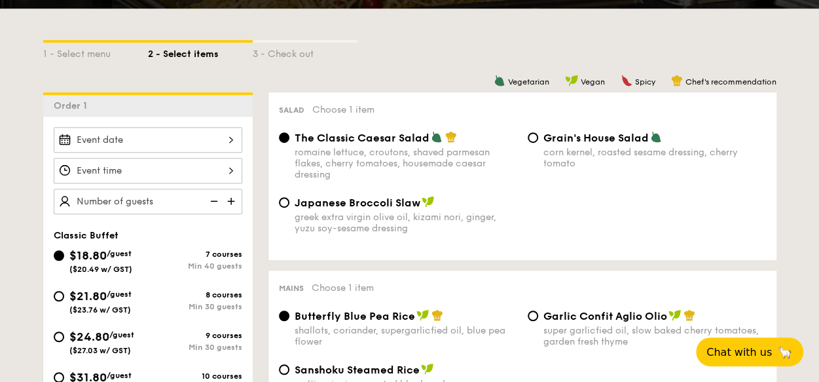
scroll to position [393, 0]
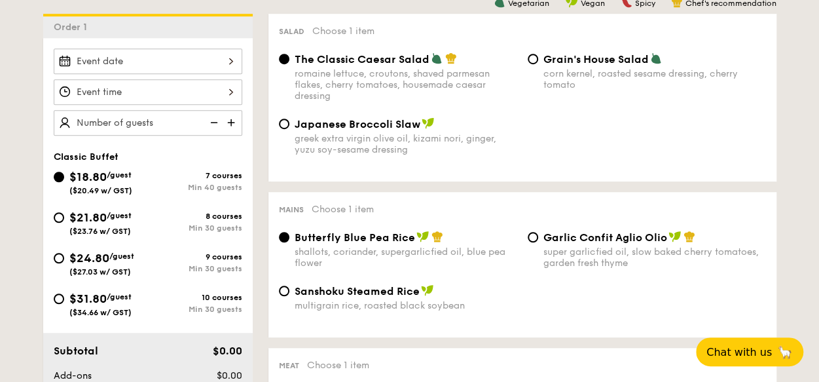
click at [67, 212] on div "$21.80 /guest ($23.76 w/ GST)" at bounding box center [101, 221] width 94 height 27
click at [64, 212] on input "$21.80 /guest ($23.76 w/ GST) 8 courses Min 30 guests" at bounding box center [59, 217] width 10 height 10
radio input "true"
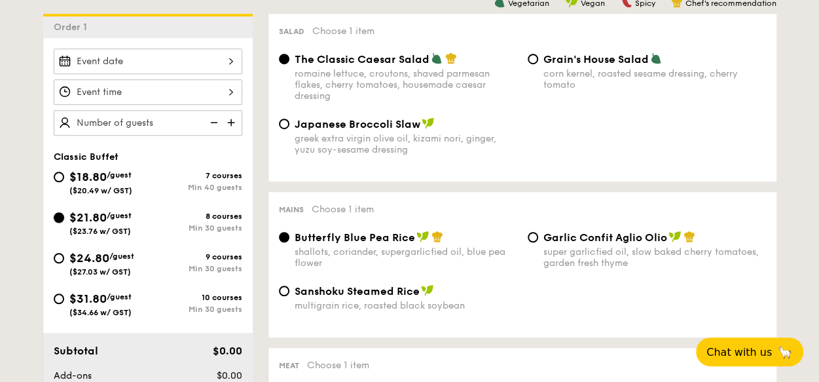
radio input "true"
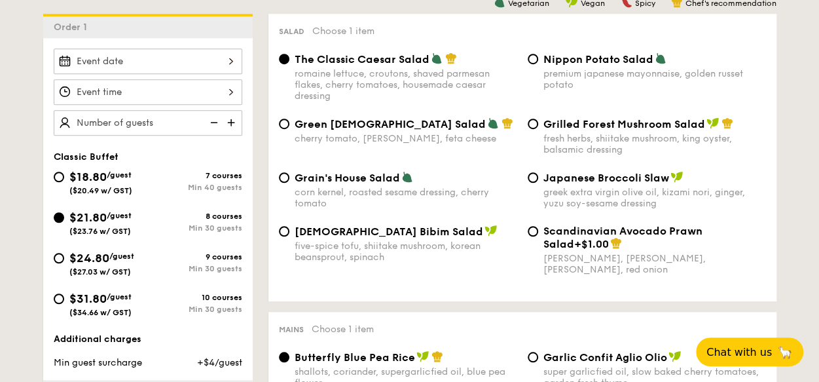
click at [229, 122] on img at bounding box center [233, 122] width 20 height 25
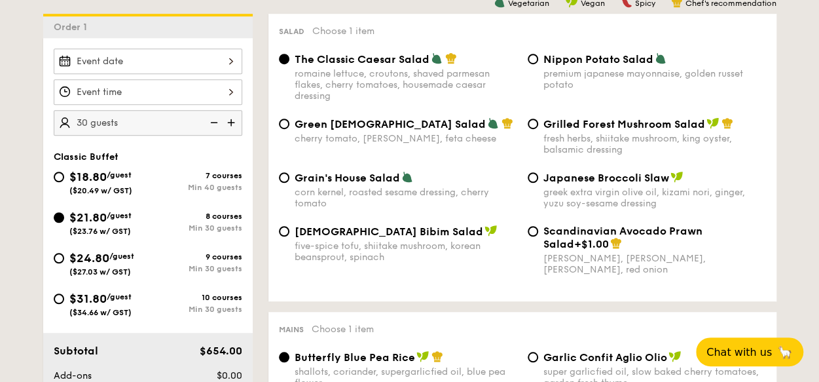
click at [229, 122] on img at bounding box center [233, 122] width 20 height 25
type input "35 guests"
click at [346, 290] on div "Korean Bibim Salad five-spice tofu, shiitake mushroom, korean beansprout, spina…" at bounding box center [522, 258] width 497 height 66
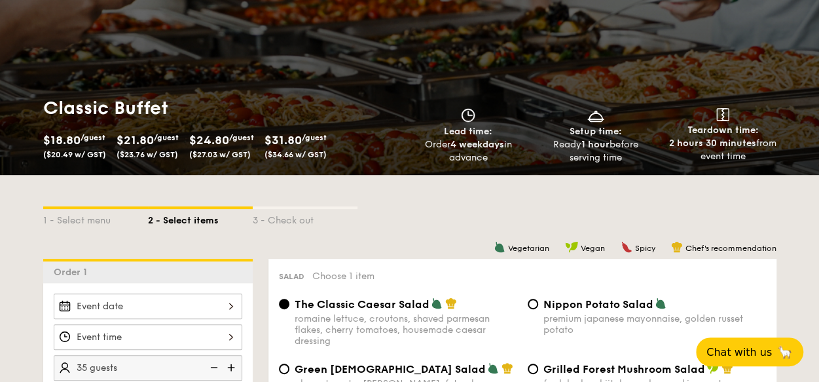
scroll to position [0, 0]
